Goal: Transaction & Acquisition: Purchase product/service

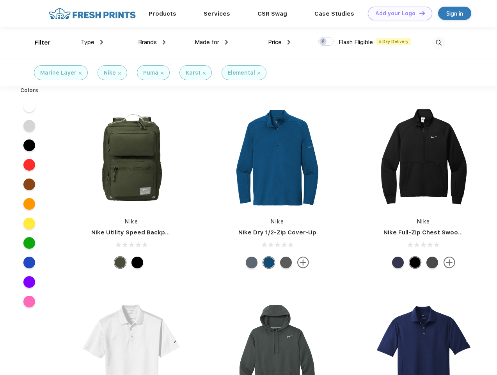
click at [397, 13] on link "Add your Logo Design Tool" at bounding box center [400, 14] width 64 height 14
click at [0, 0] on div "Design Tool" at bounding box center [0, 0] width 0 height 0
click at [419, 13] on link "Add your Logo Design Tool" at bounding box center [400, 14] width 64 height 14
click at [37, 43] on div "Filter" at bounding box center [43, 42] width 16 height 9
click at [92, 42] on span "Type" at bounding box center [88, 42] width 14 height 7
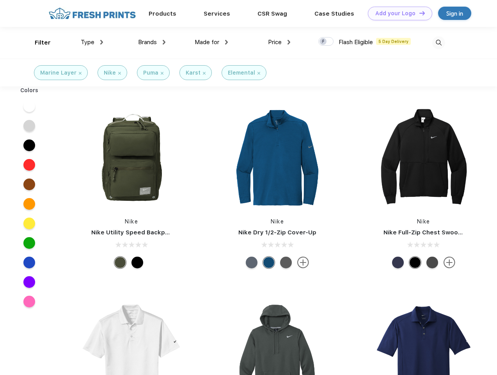
click at [152, 42] on span "Brands" at bounding box center [147, 42] width 19 height 7
click at [212, 42] on span "Made for" at bounding box center [207, 42] width 25 height 7
click at [280, 42] on span "Price" at bounding box center [275, 42] width 14 height 7
click at [326, 42] on div at bounding box center [326, 41] width 15 height 9
click at [324, 42] on input "checkbox" at bounding box center [321, 39] width 5 height 5
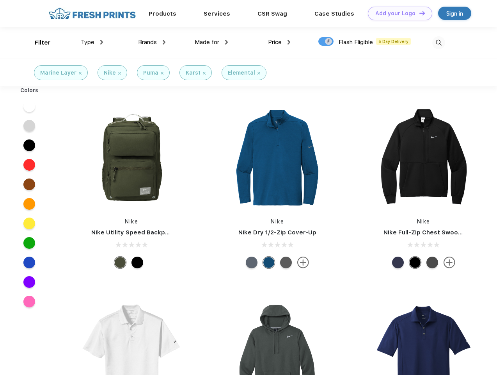
click at [439, 43] on img at bounding box center [439, 42] width 13 height 13
